Goal: Task Accomplishment & Management: Manage account settings

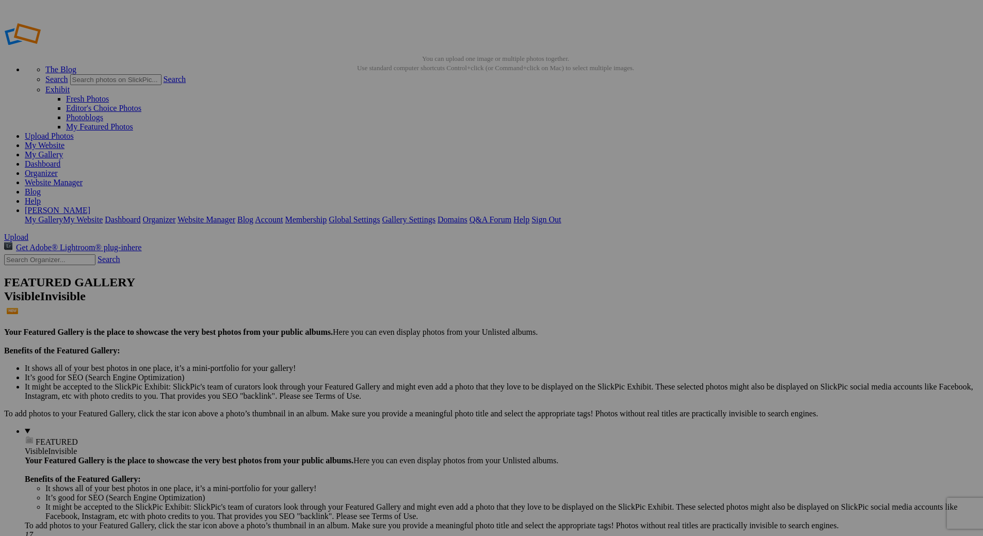
type input "Mother Son Night, Photos by Bowerbird Photography"
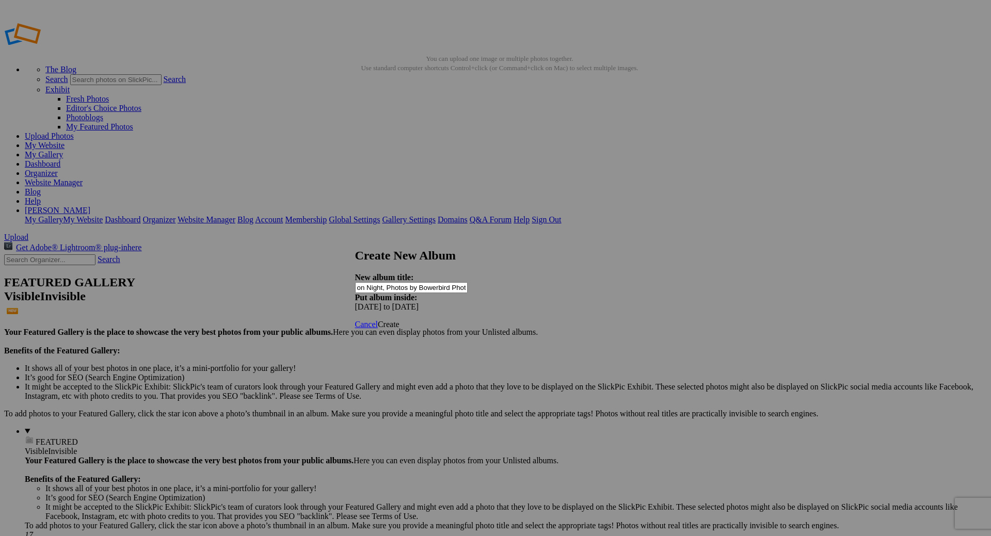
click at [400, 320] on span "Create" at bounding box center [389, 324] width 22 height 9
